Goal: Task Accomplishment & Management: Complete application form

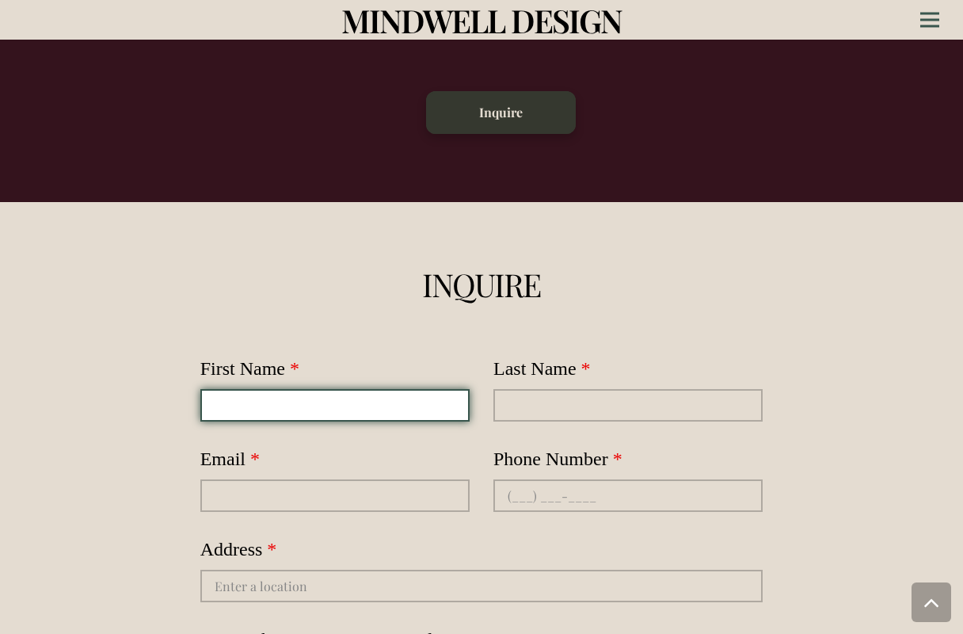
type input "[PERSON_NAME]"
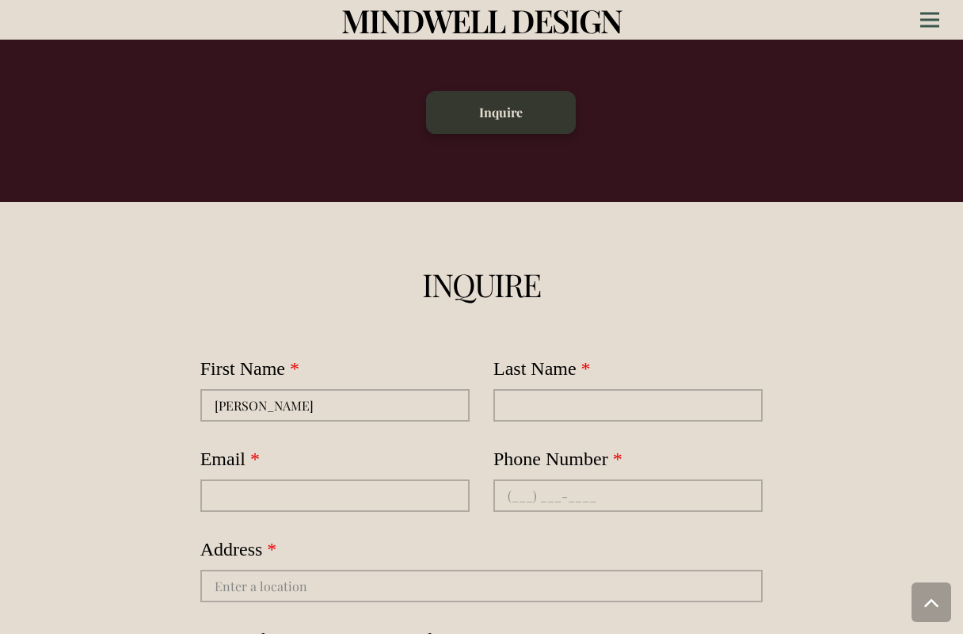
type input "[PERSON_NAME]"
type input "[EMAIL_ADDRESS][DOMAIN_NAME]"
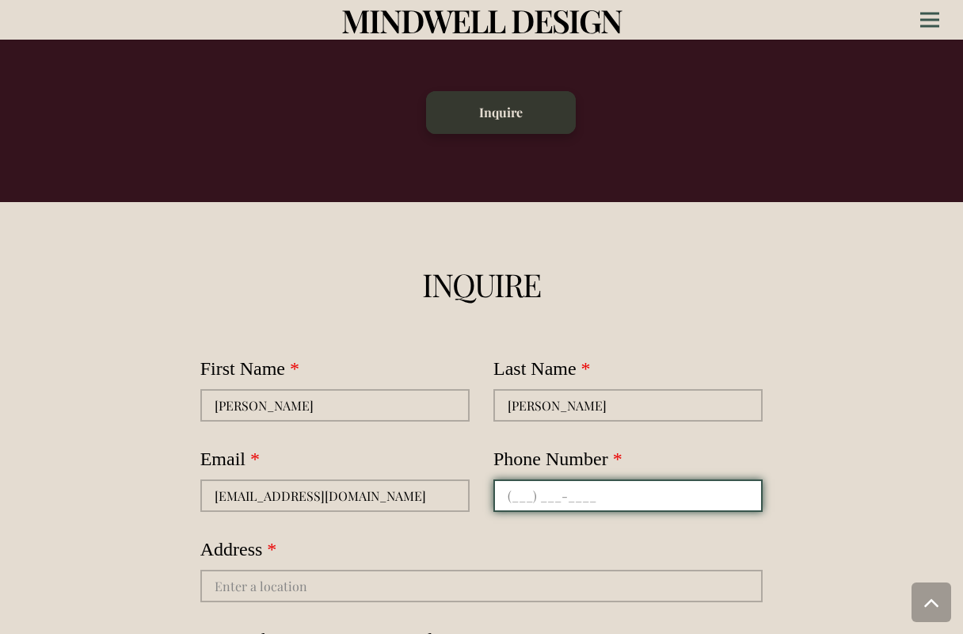
type input "[PHONE_NUMBER]"
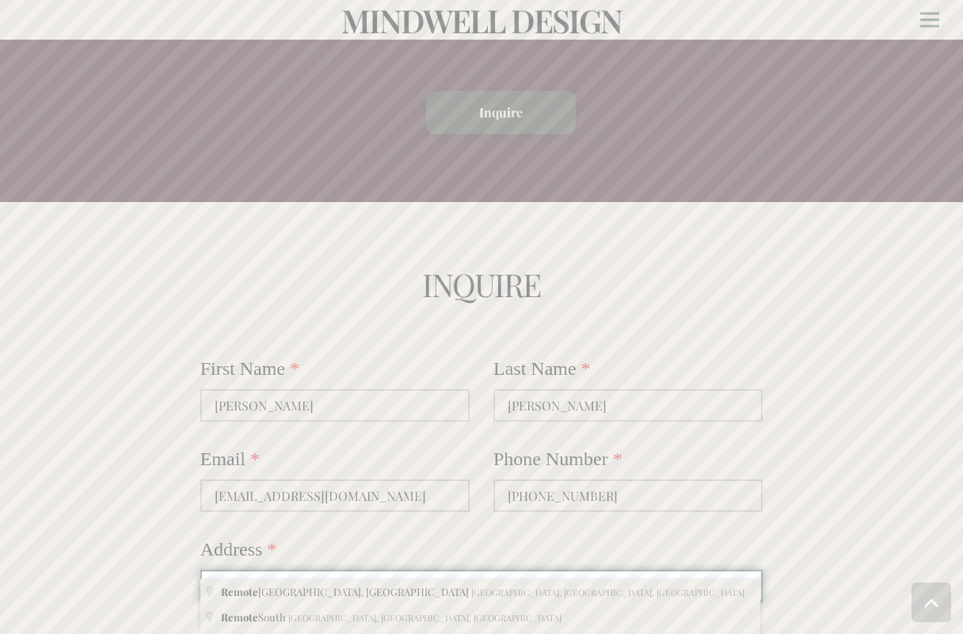
type input "remote"
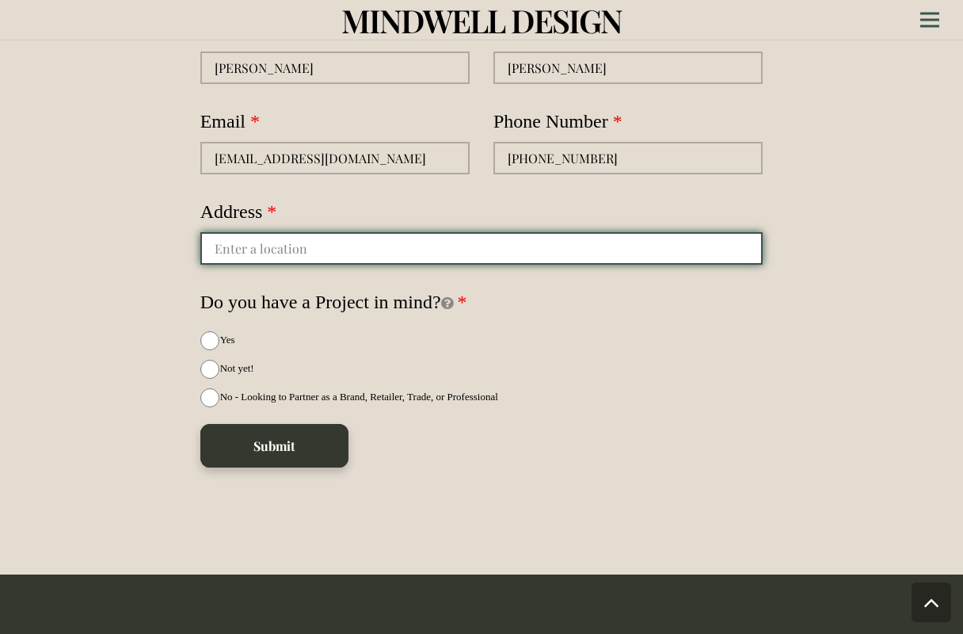
click at [388, 232] on input "autocomplete" at bounding box center [481, 248] width 563 height 32
type input "I hope it’s okay to reach out via this form — I understand it’s usually for cli…"
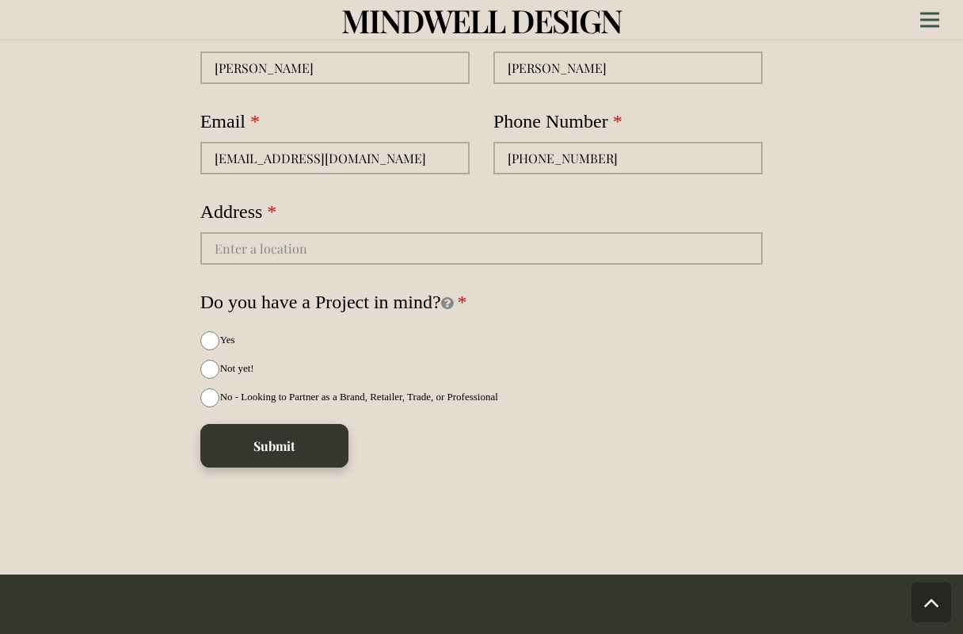
drag, startPoint x: 223, startPoint y: 318, endPoint x: 230, endPoint y: 334, distance: 17.4
click at [223, 333] on span "Yes" at bounding box center [227, 339] width 15 height 12
click at [219, 331] on input "Yes" at bounding box center [209, 340] width 19 height 19
radio input "true"
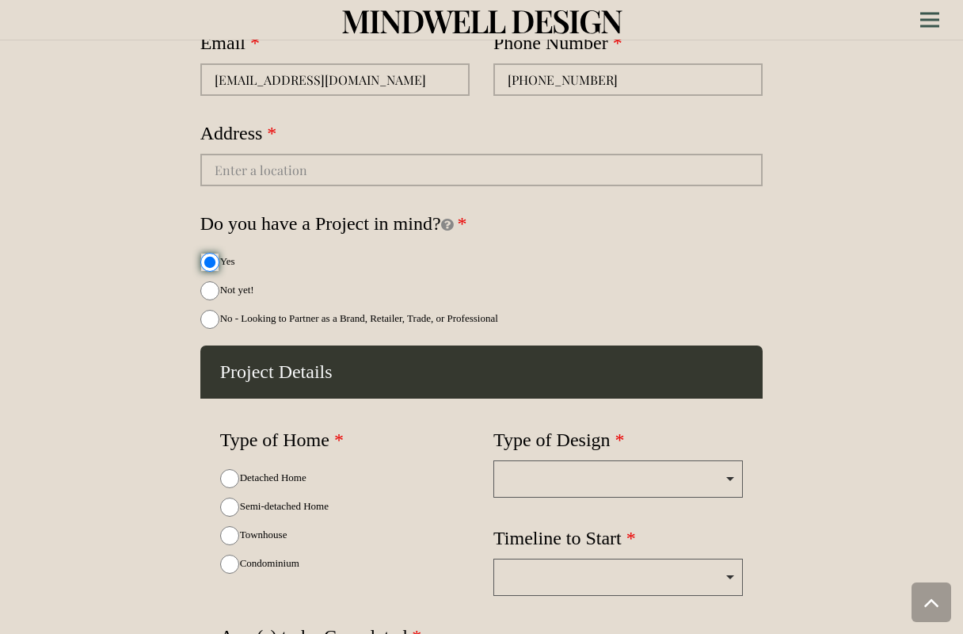
scroll to position [4523, 0]
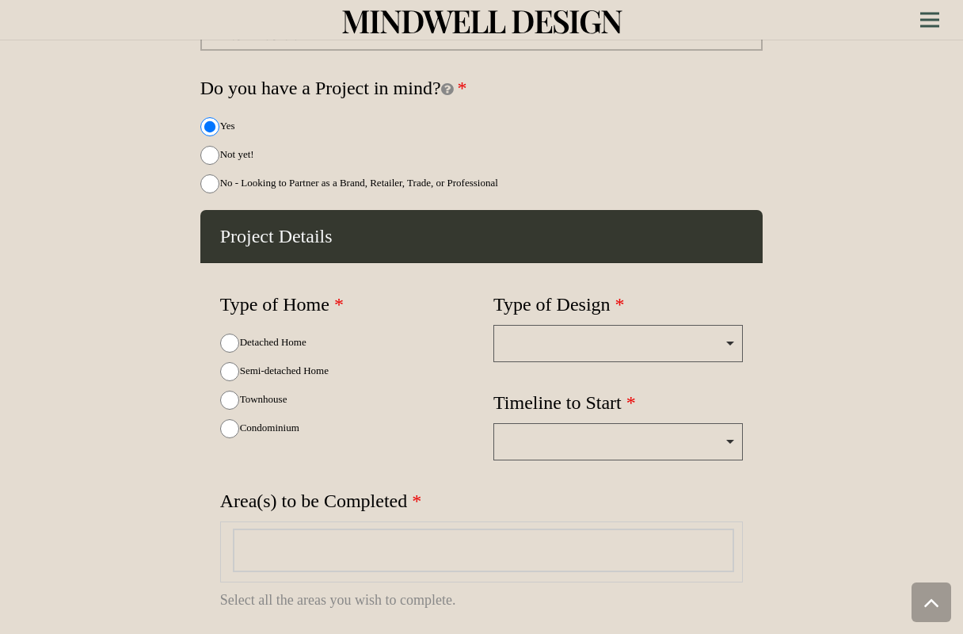
click at [233, 148] on span "Not yet!" at bounding box center [237, 154] width 34 height 12
click at [219, 146] on input "Not yet!" at bounding box center [209, 155] width 19 height 19
radio input "true"
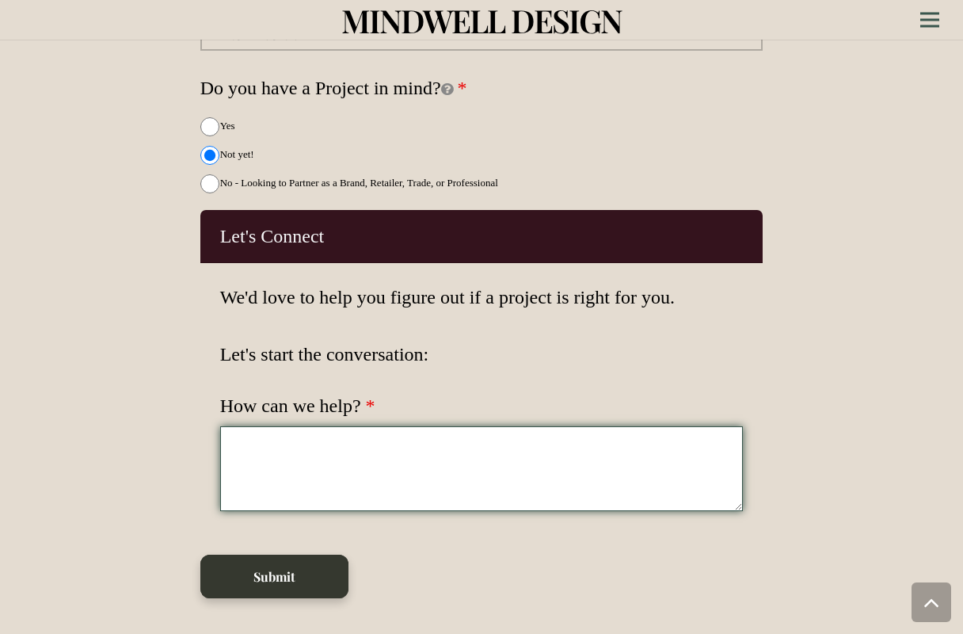
click at [295, 470] on textarea "How can we help?" at bounding box center [482, 468] width 524 height 85
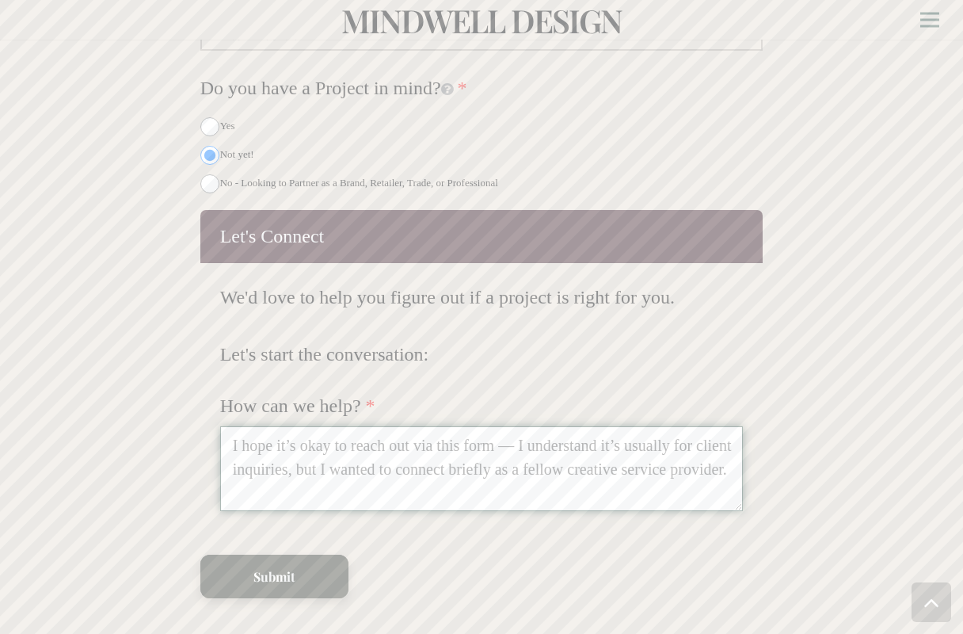
type textarea "I hope it’s okay to reach out via this form — I understand it’s usually for cli…"
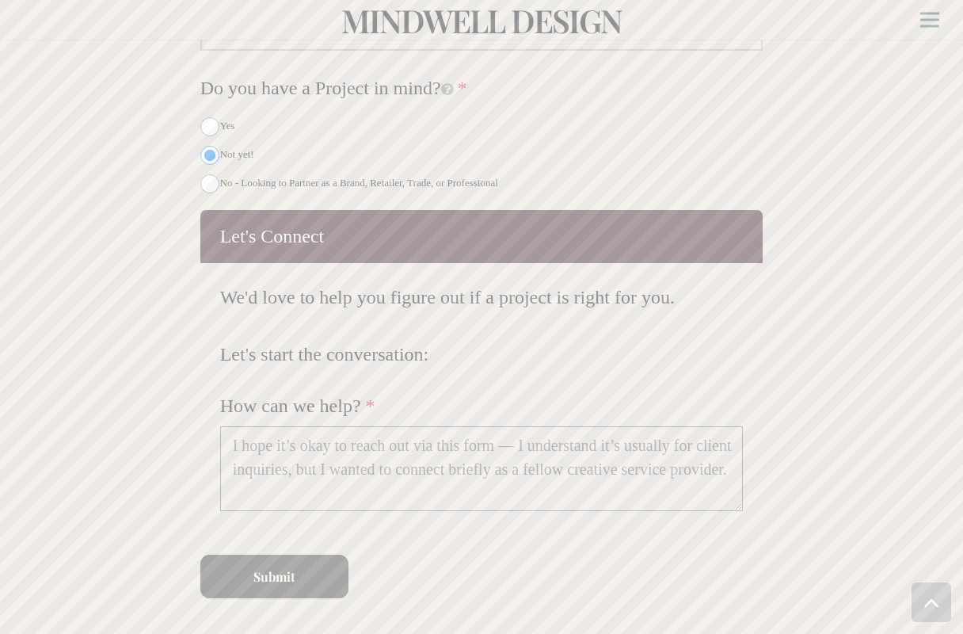
click at [200, 554] on button "Submit" at bounding box center [274, 575] width 148 height 43
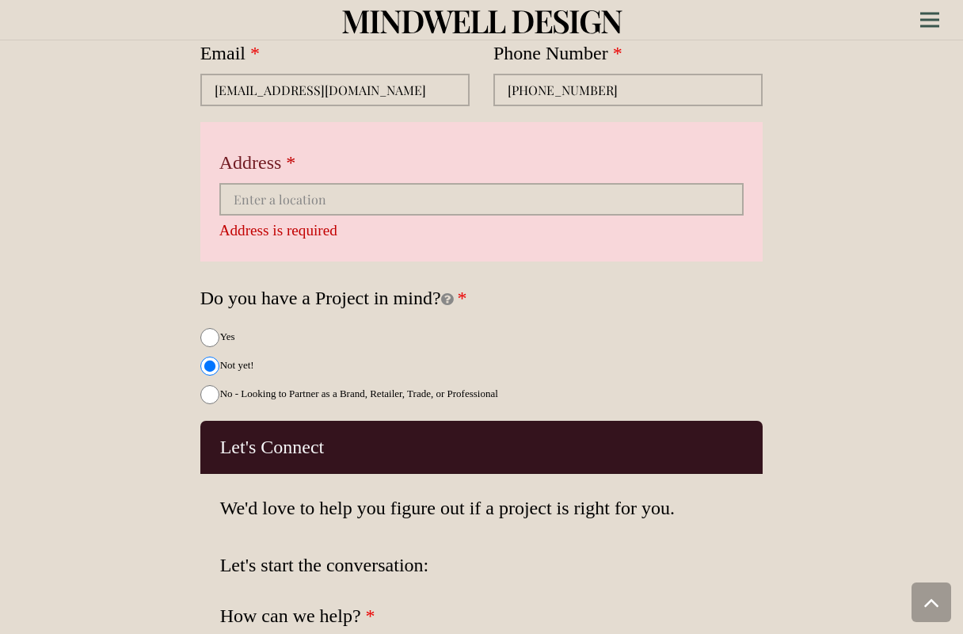
scroll to position [4377, 0]
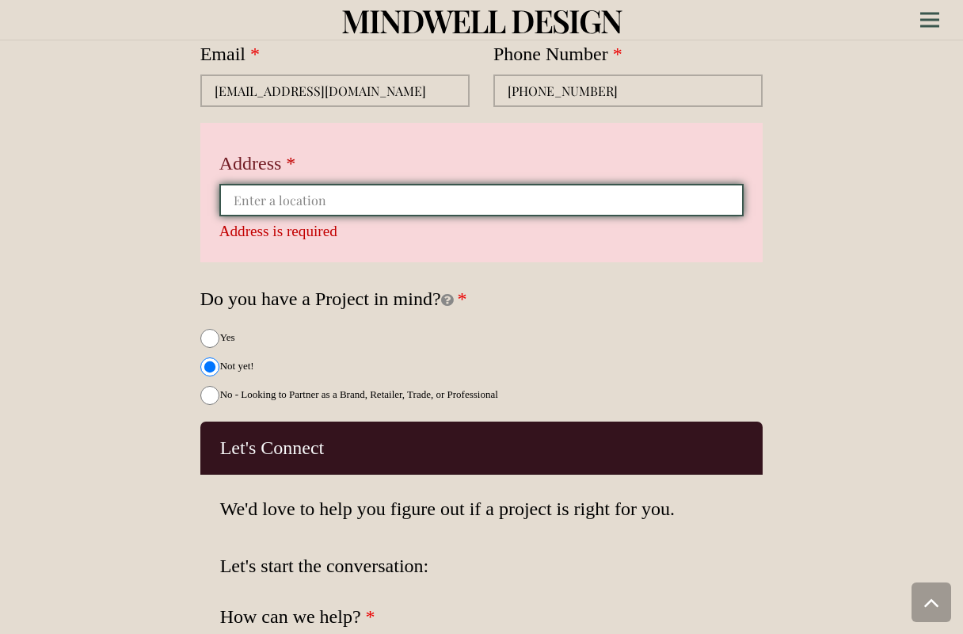
click at [290, 184] on input "autocomplete" at bounding box center [481, 200] width 525 height 32
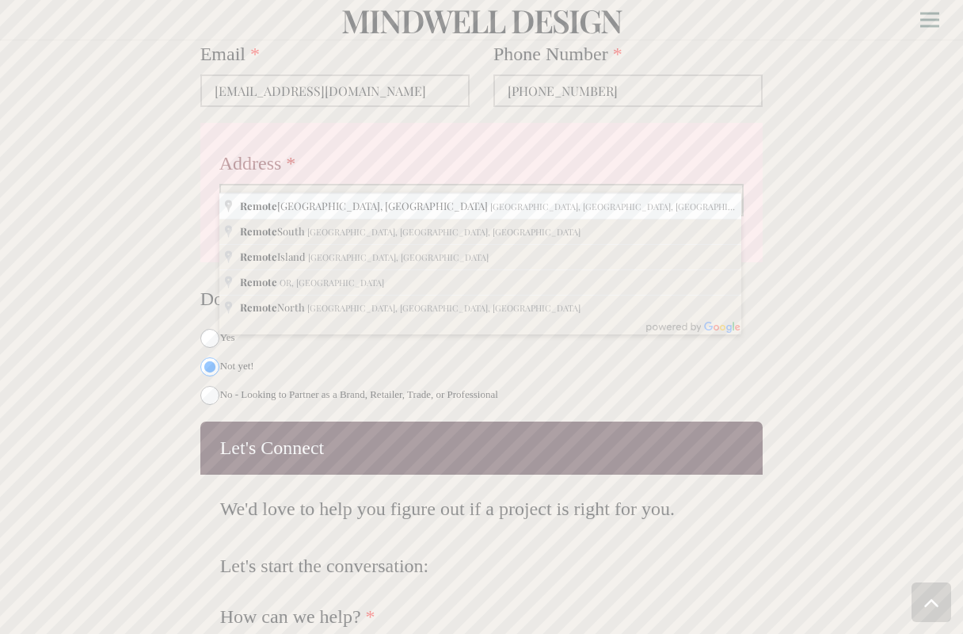
type input "Remote [GEOGRAPHIC_DATA], [GEOGRAPHIC_DATA], Remote North, [STREET_ADDRESS]"
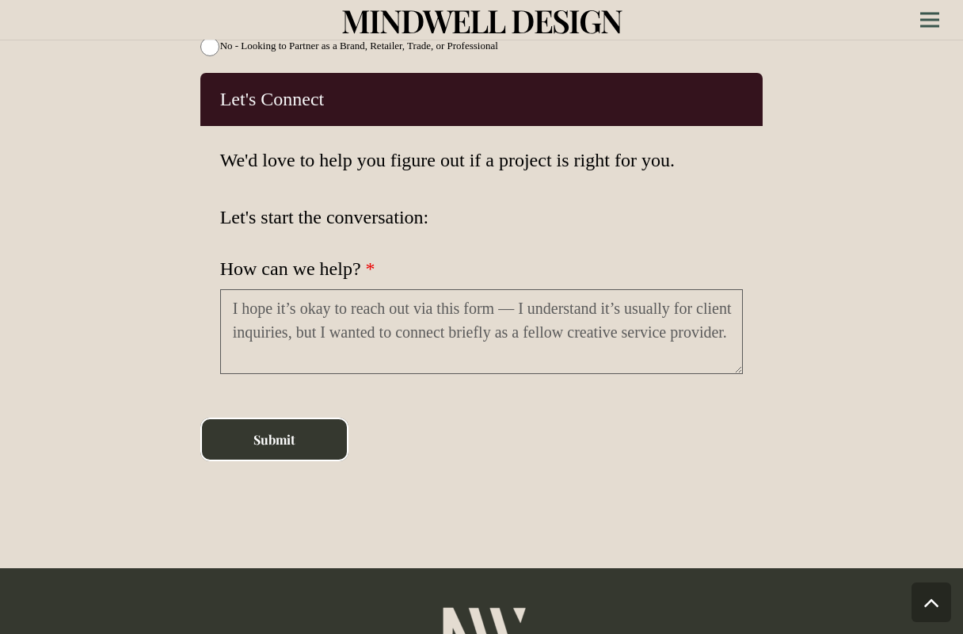
scroll to position [4670, 0]
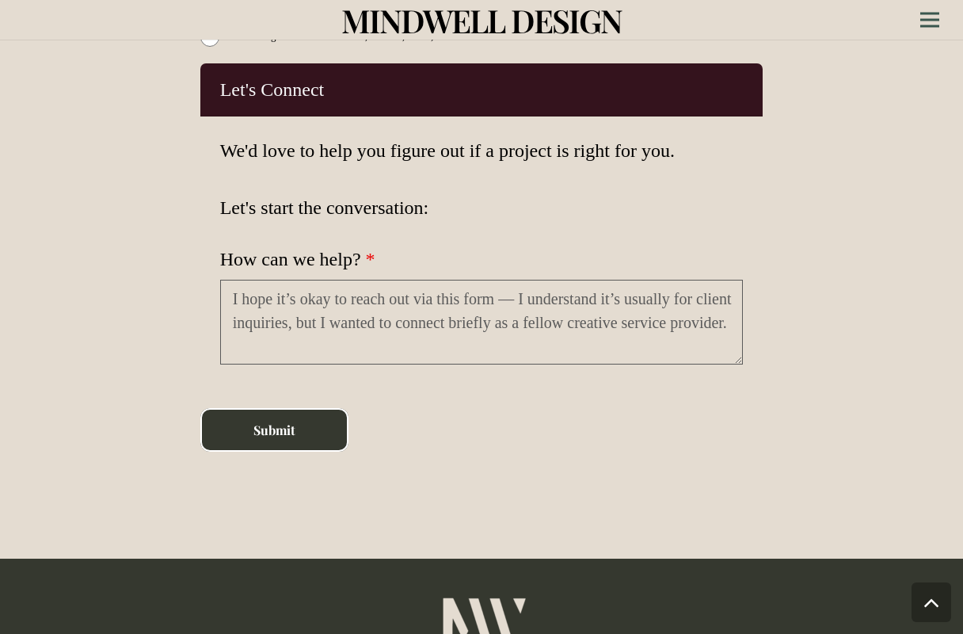
click at [327, 408] on button "Submit" at bounding box center [274, 429] width 148 height 43
